Goal: Task Accomplishment & Management: Complete application form

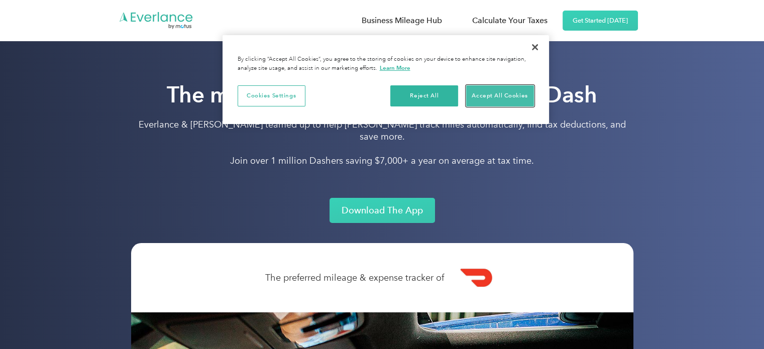
click at [483, 91] on button "Accept All Cookies" at bounding box center [500, 95] width 68 height 21
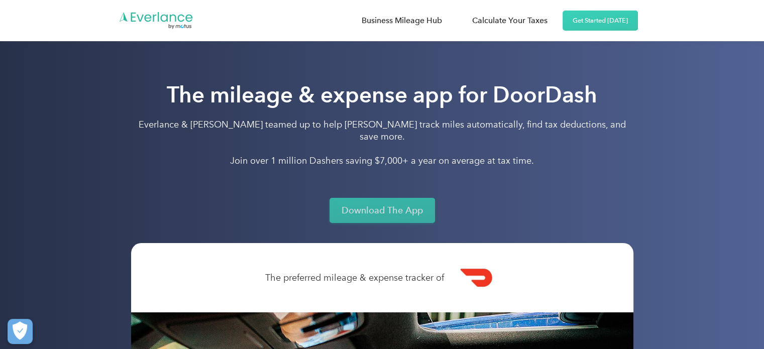
click at [375, 198] on link "Download The App" at bounding box center [381, 210] width 105 height 25
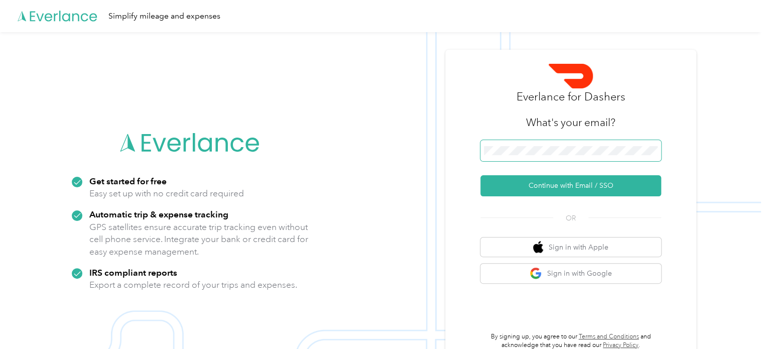
click at [568, 156] on span at bounding box center [571, 150] width 181 height 21
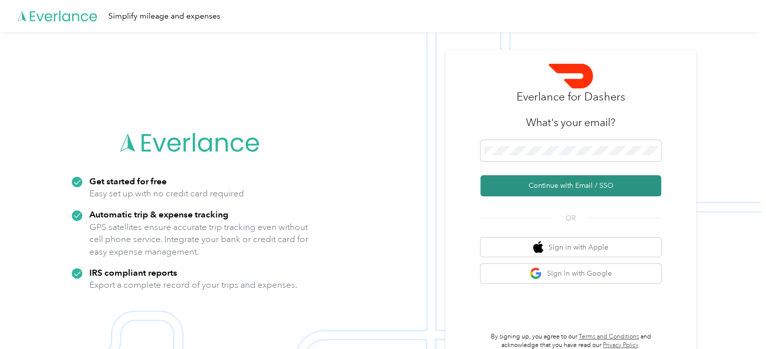
click at [583, 178] on button "Continue with Email / SSO" at bounding box center [571, 185] width 181 height 21
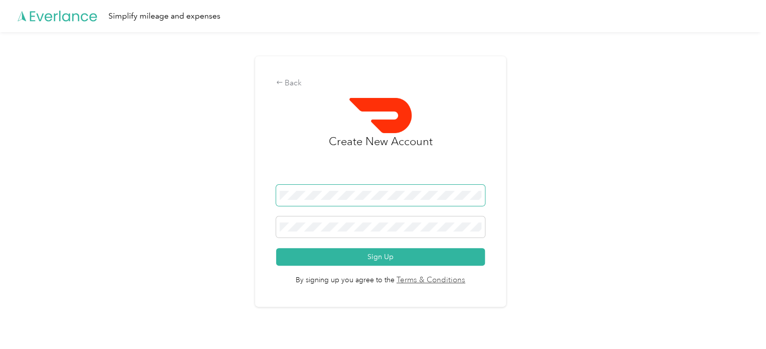
click at [227, 189] on div "Back Create New Account Sign Up By signing up you agree to the Terms & Conditio…" at bounding box center [380, 185] width 761 height 307
click at [361, 221] on span at bounding box center [380, 226] width 209 height 21
click at [296, 84] on div "Back" at bounding box center [380, 83] width 209 height 12
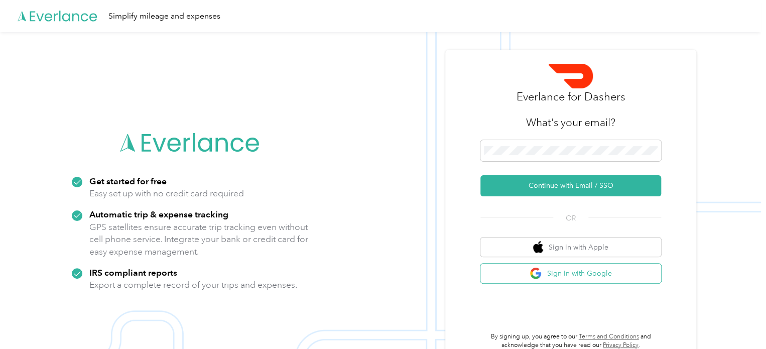
click at [568, 269] on button "Sign in with Google" at bounding box center [571, 274] width 181 height 20
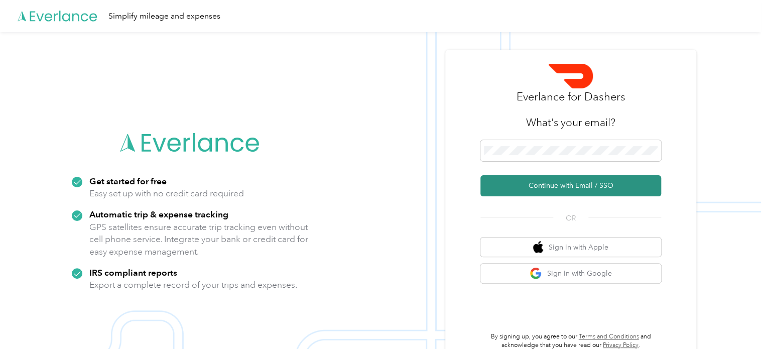
click at [570, 189] on button "Continue with Email / SSO" at bounding box center [571, 185] width 181 height 21
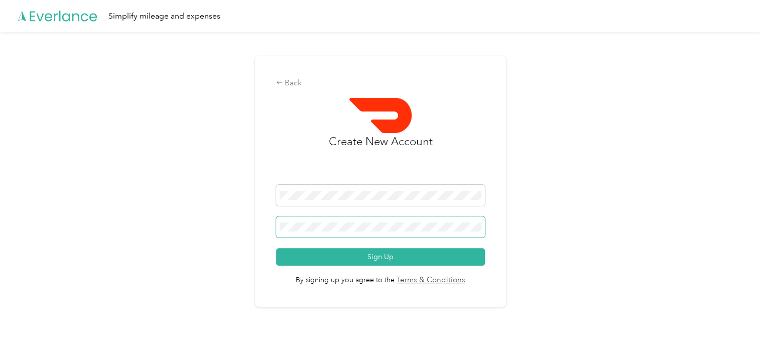
click at [253, 232] on div "Back Create New Account Sign Up By signing up you agree to the Terms & Conditio…" at bounding box center [380, 185] width 761 height 307
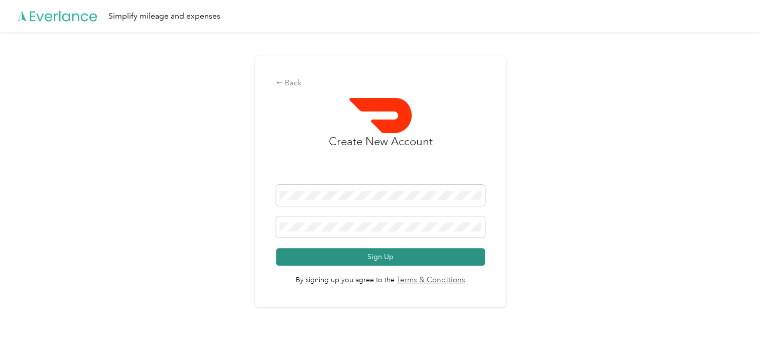
click at [407, 253] on button "Sign Up" at bounding box center [380, 257] width 209 height 18
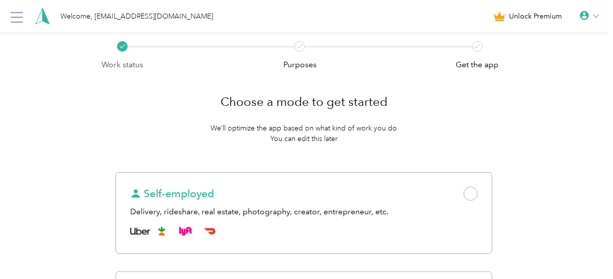
drag, startPoint x: 760, startPoint y: 2, endPoint x: 86, endPoint y: 117, distance: 683.8
click at [86, 117] on div "Work status Purposes Get the app Choose a mode to get started We’ll optimize th…" at bounding box center [304, 245] width 608 height 427
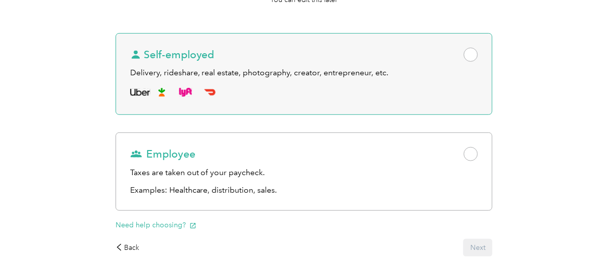
scroll to position [99, 0]
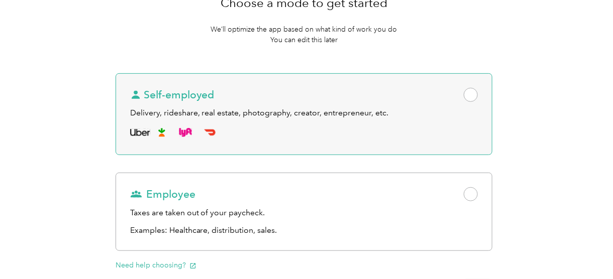
click at [477, 100] on span at bounding box center [470, 95] width 14 height 14
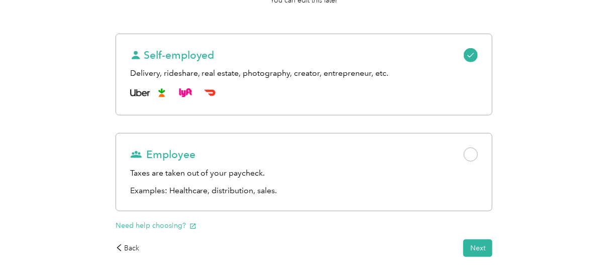
scroll to position [179, 0]
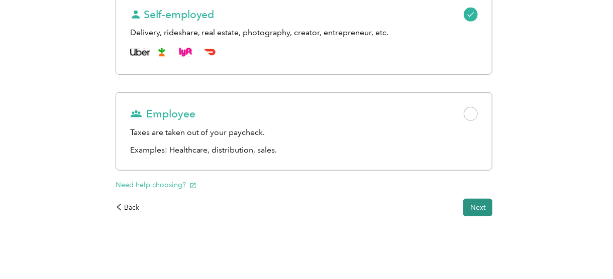
click at [477, 209] on button "Next" at bounding box center [477, 208] width 29 height 18
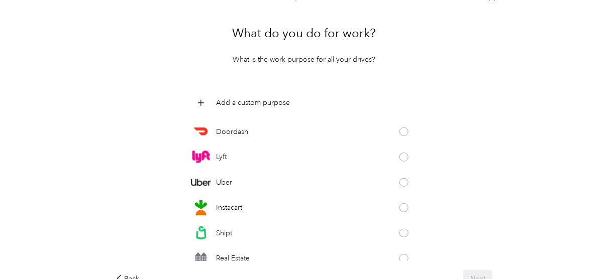
scroll to position [60, 0]
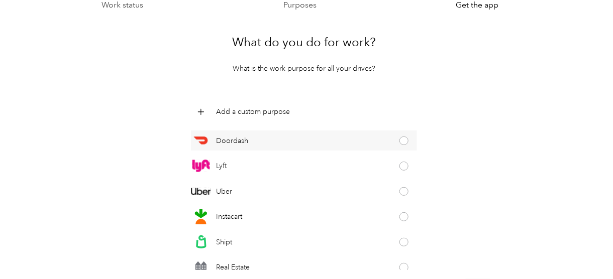
click at [404, 144] on span at bounding box center [403, 141] width 9 height 9
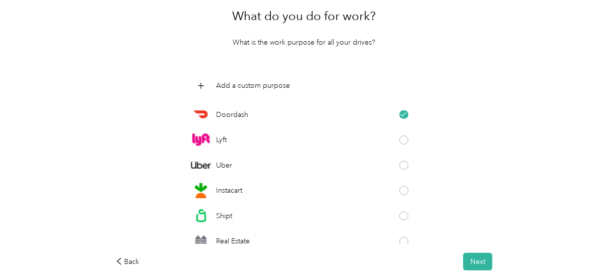
scroll to position [100, 0]
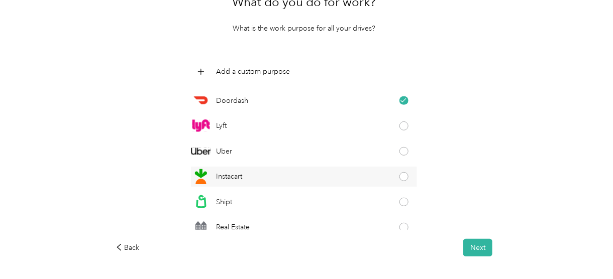
click at [404, 180] on div "Instacart" at bounding box center [304, 177] width 226 height 20
click at [485, 251] on button "Next" at bounding box center [477, 248] width 29 height 18
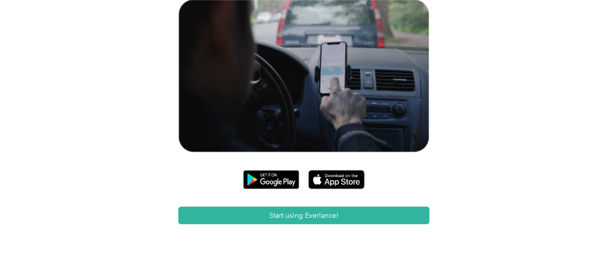
scroll to position [161, 0]
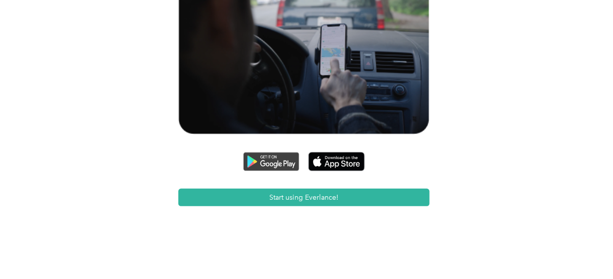
click at [284, 166] on img at bounding box center [271, 161] width 56 height 19
